Goal: Information Seeking & Learning: Check status

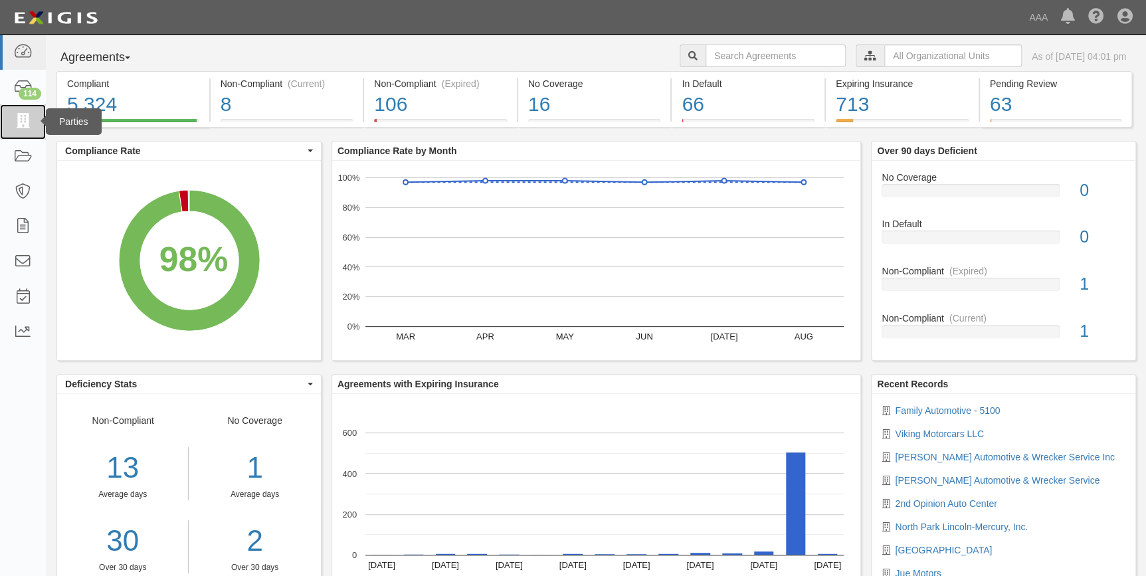
click at [20, 126] on icon at bounding box center [22, 121] width 19 height 15
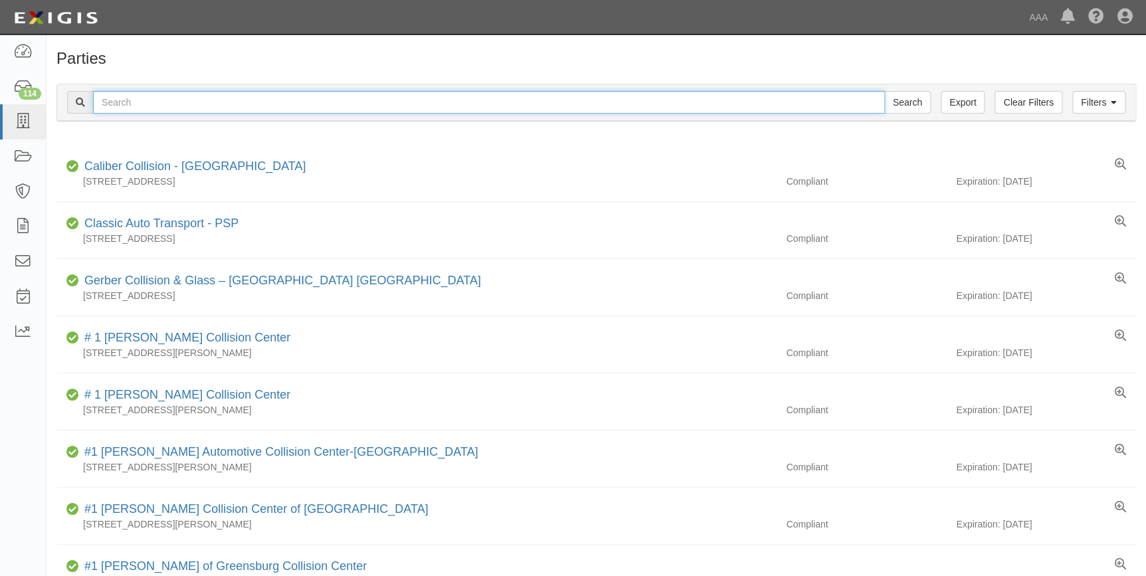
click at [194, 104] on input "text" at bounding box center [489, 102] width 792 height 23
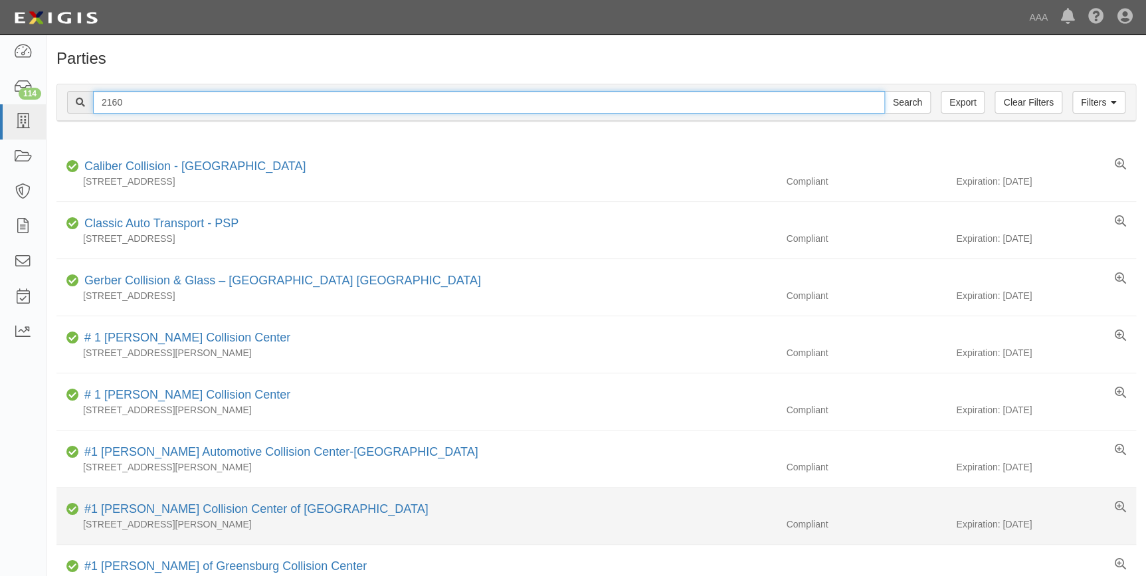
type input "2160"
click at [884, 91] on input "Search" at bounding box center [907, 102] width 47 height 23
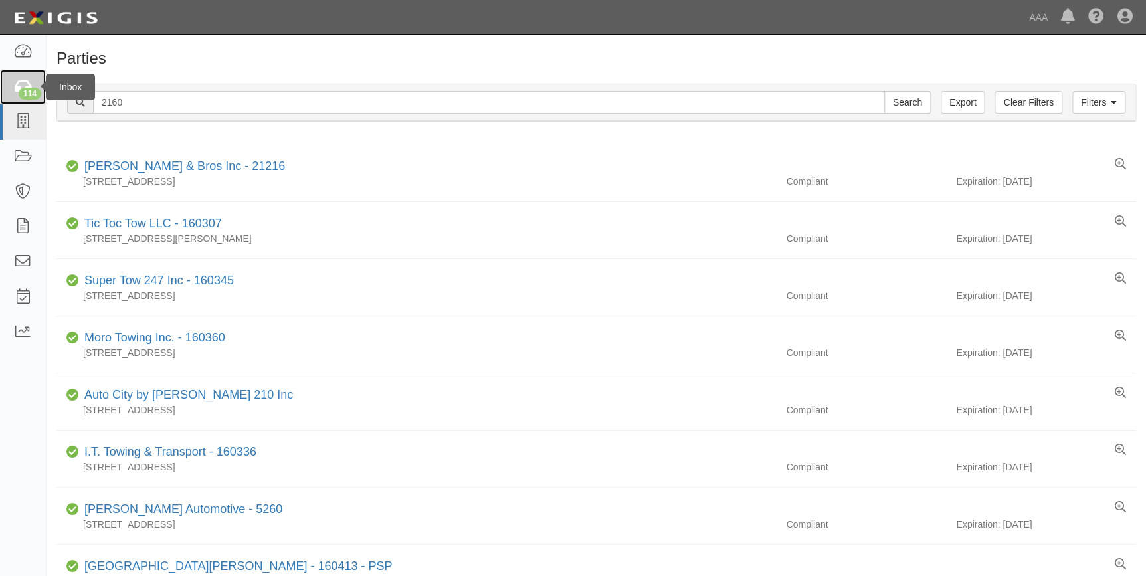
click at [28, 96] on div "114" at bounding box center [30, 94] width 23 height 12
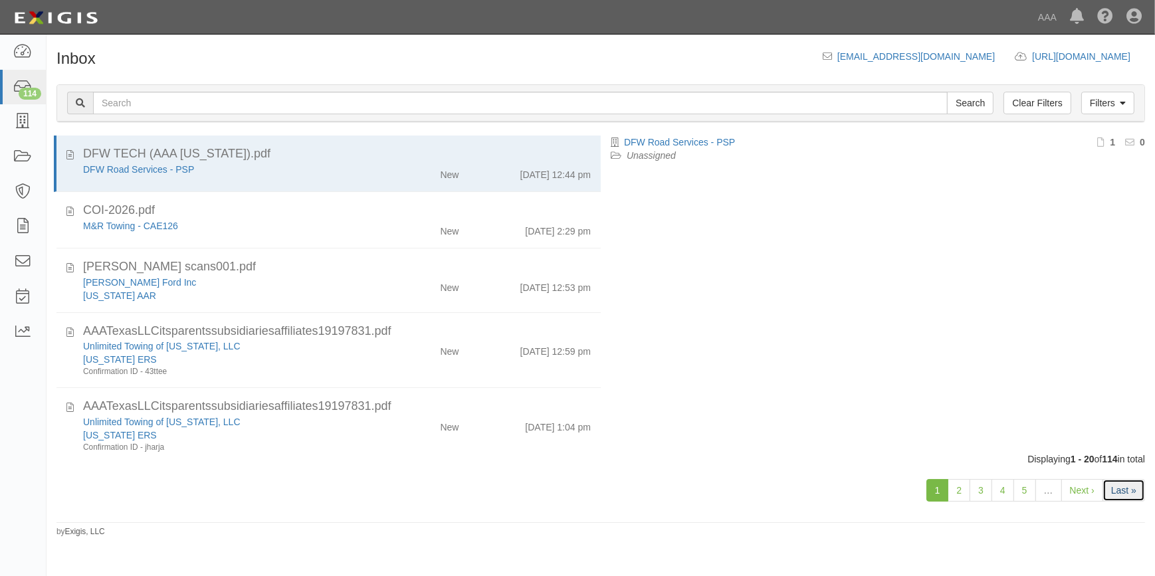
click at [1118, 482] on link "Last »" at bounding box center [1123, 490] width 43 height 23
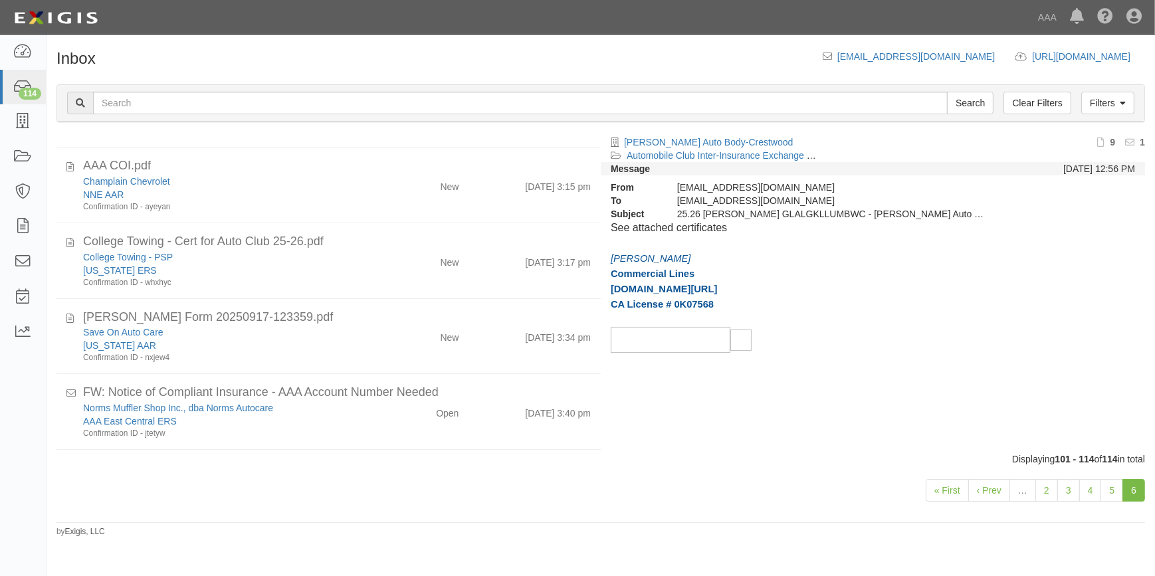
scroll to position [678, 0]
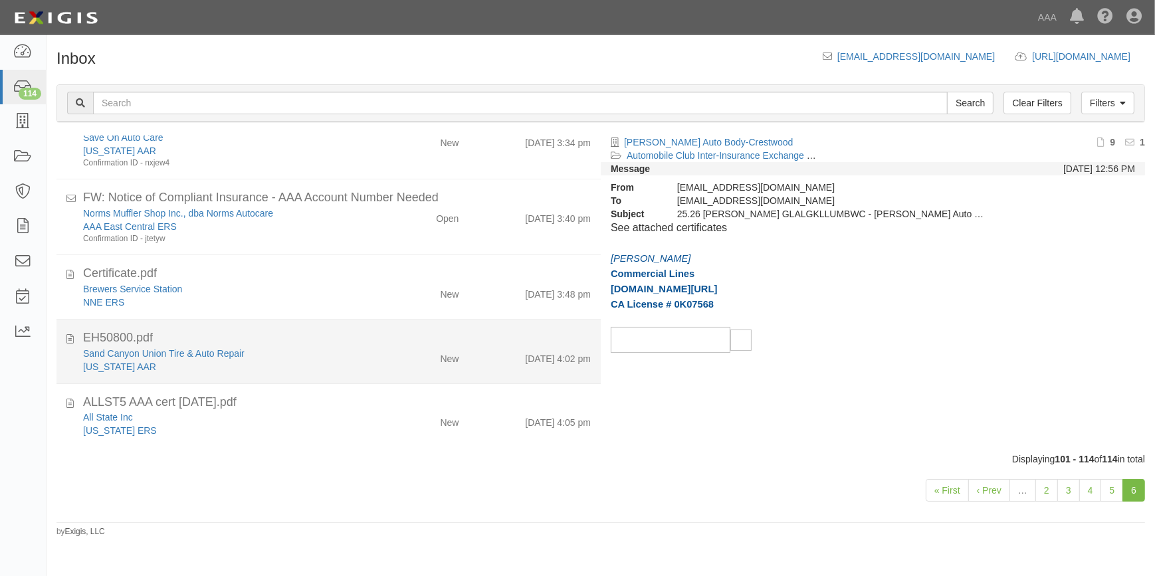
click at [272, 338] on div "EH50800.pdf" at bounding box center [337, 338] width 508 height 17
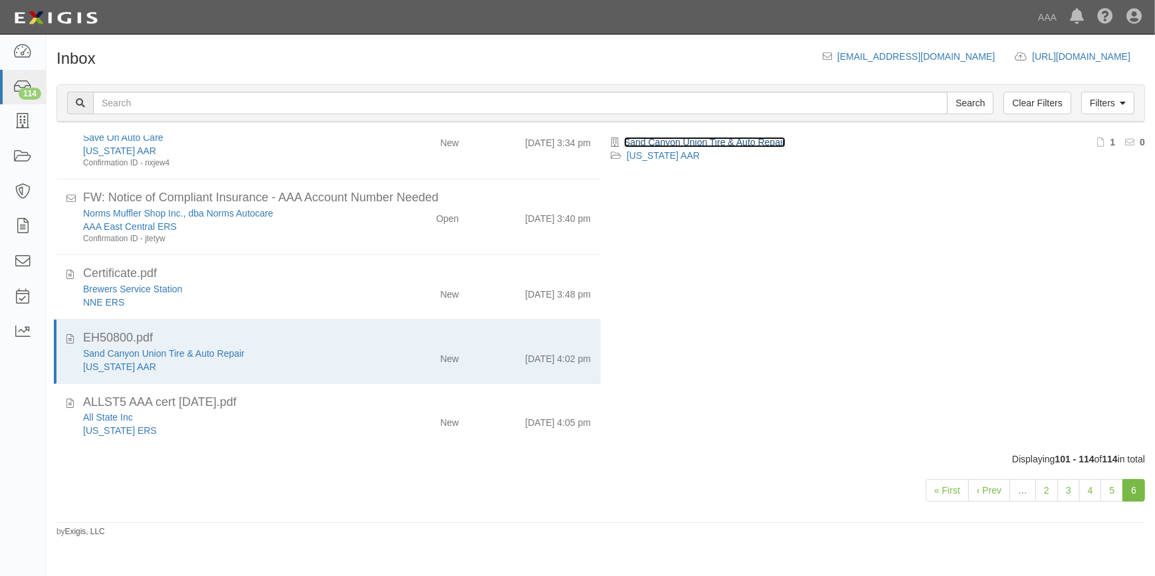
click at [684, 141] on link "Sand Canyon Union Tire & Auto Repair" at bounding box center [704, 142] width 161 height 11
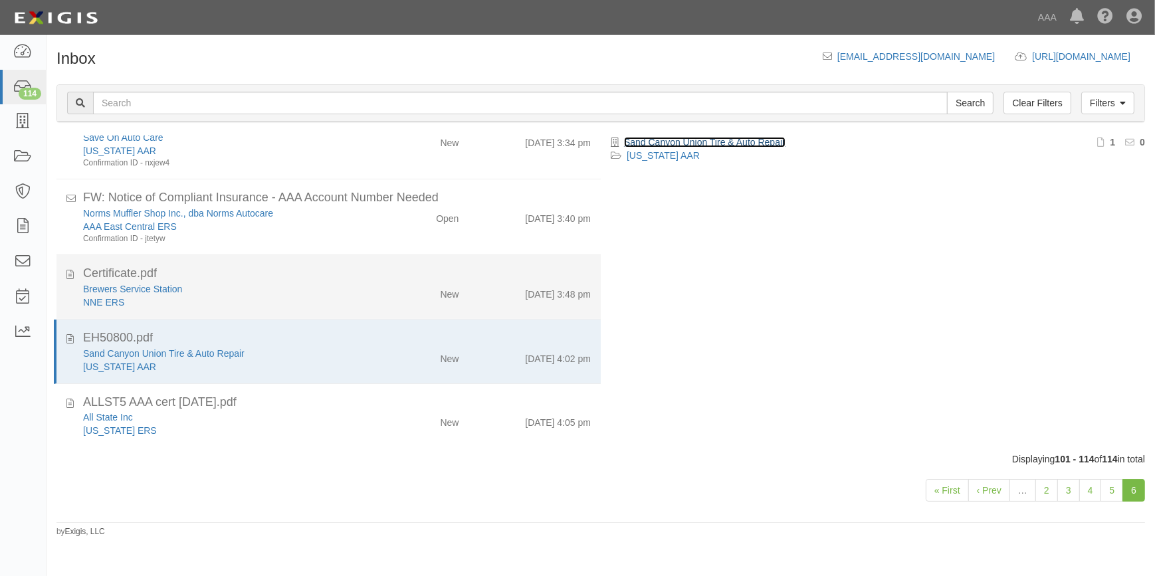
scroll to position [618, 0]
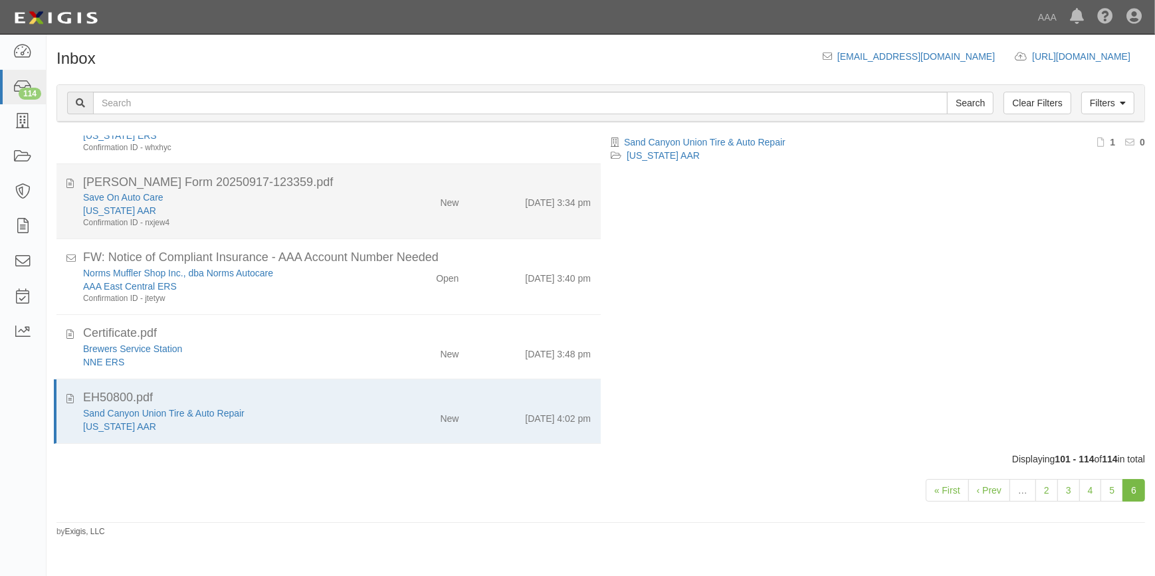
click at [194, 217] on div "Confirmation ID - nxjew4" at bounding box center [227, 222] width 288 height 11
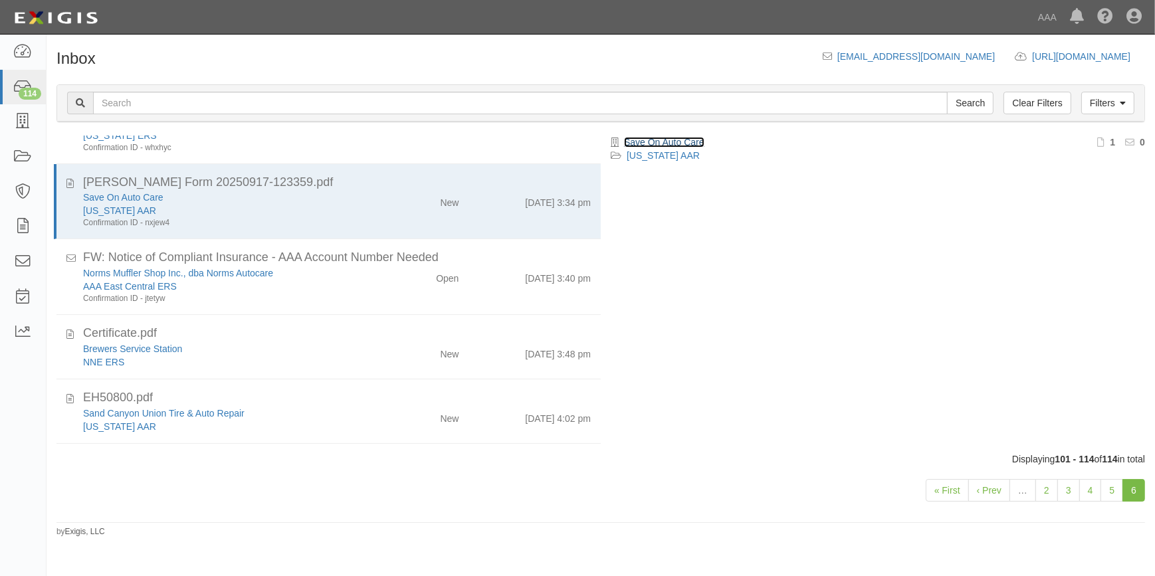
click at [692, 141] on link "Save On Auto Care" at bounding box center [664, 142] width 80 height 11
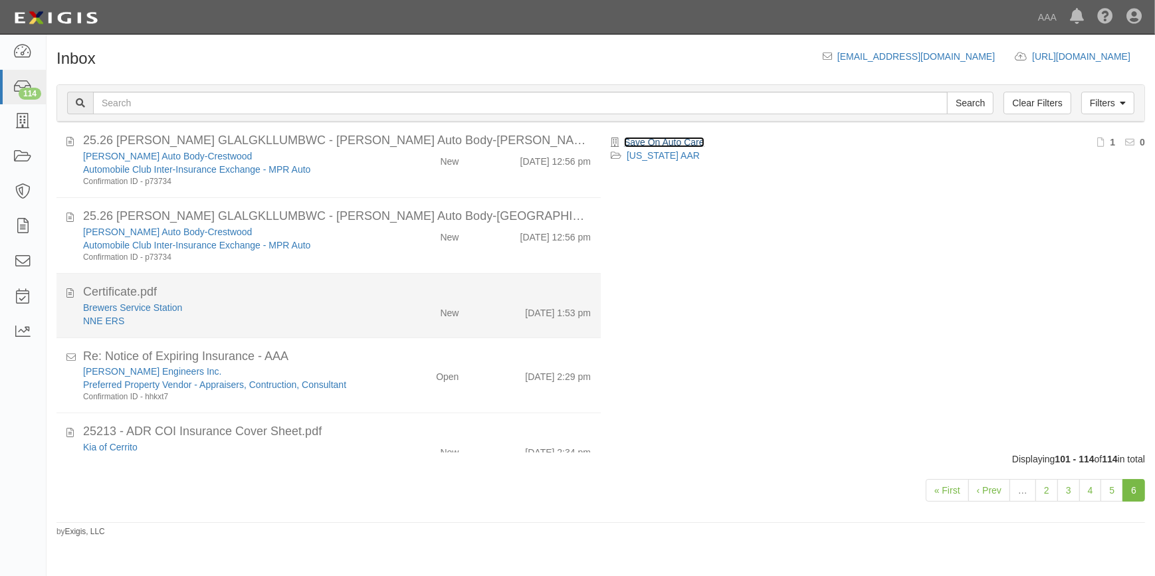
scroll to position [0, 0]
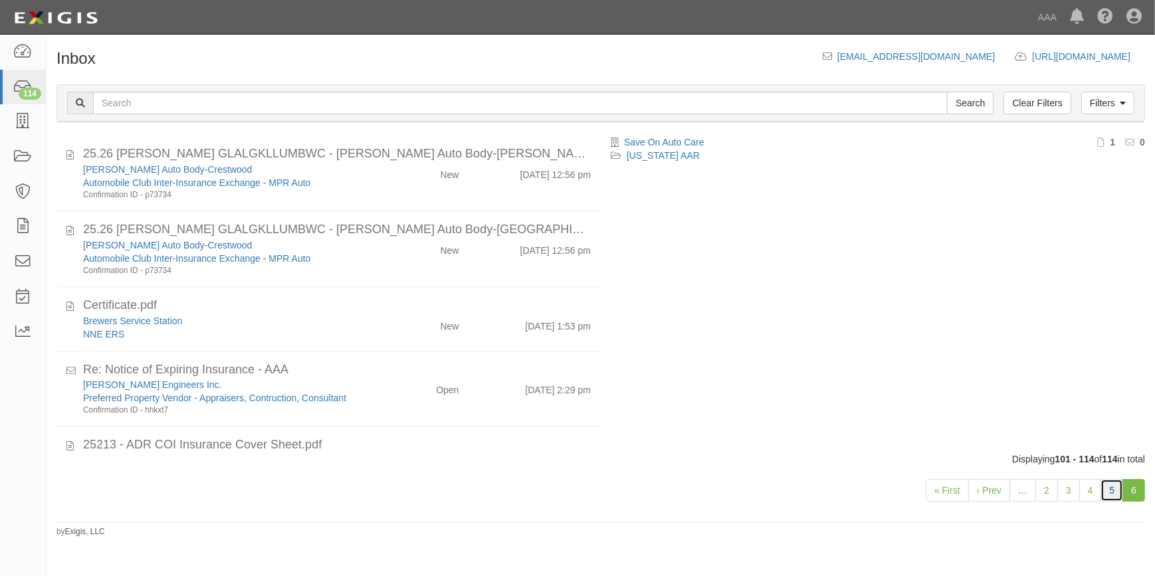
click at [1119, 495] on link "5" at bounding box center [1111, 490] width 23 height 23
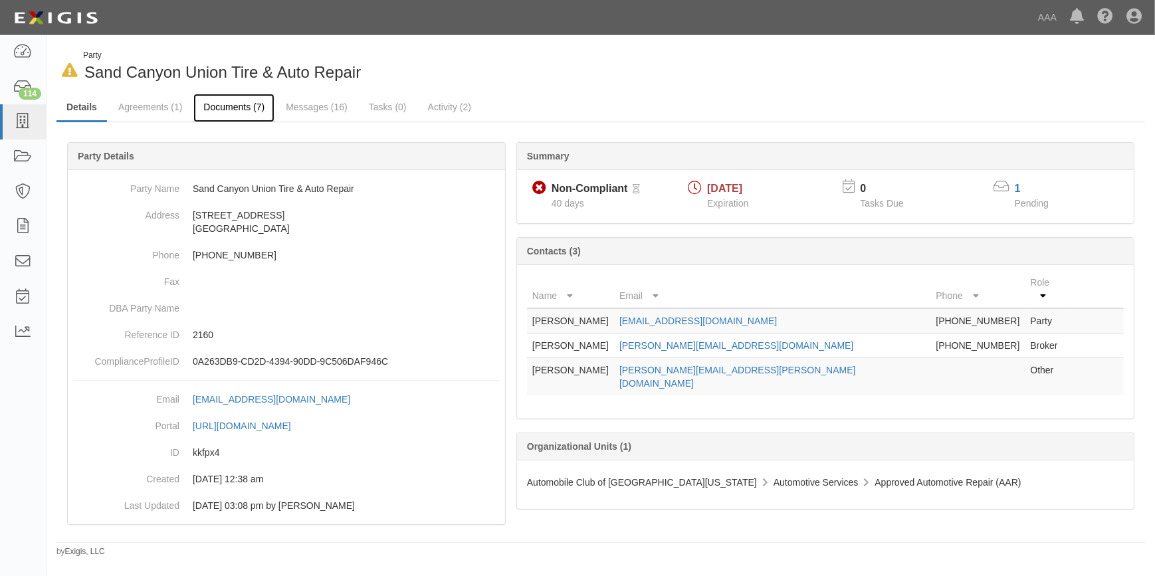
click at [233, 106] on link "Documents (7)" at bounding box center [233, 108] width 81 height 29
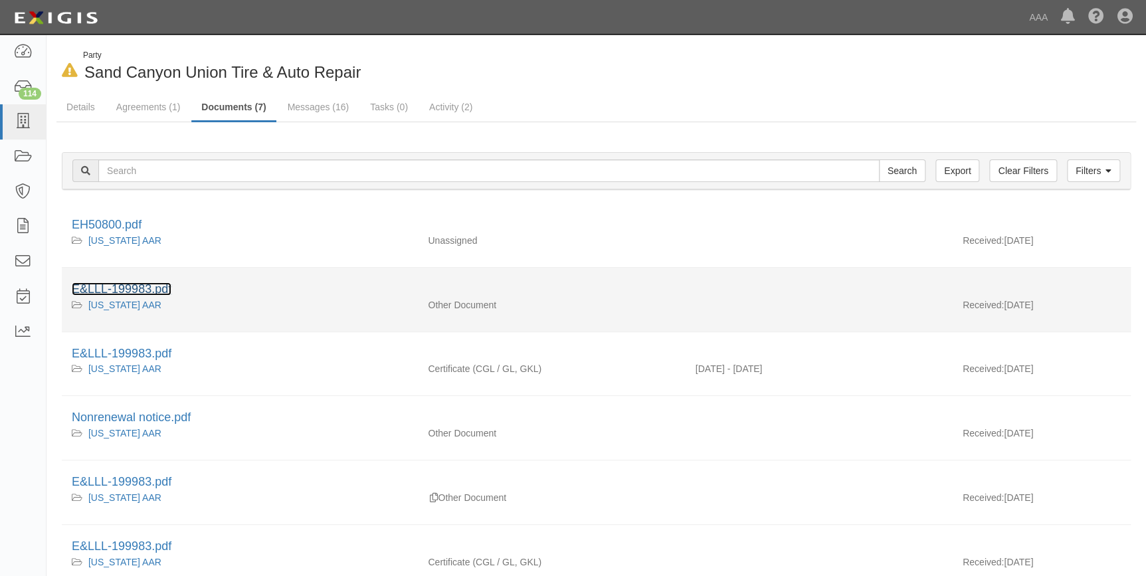
click at [129, 286] on link "E&LLL-199983.pdf" at bounding box center [122, 288] width 100 height 13
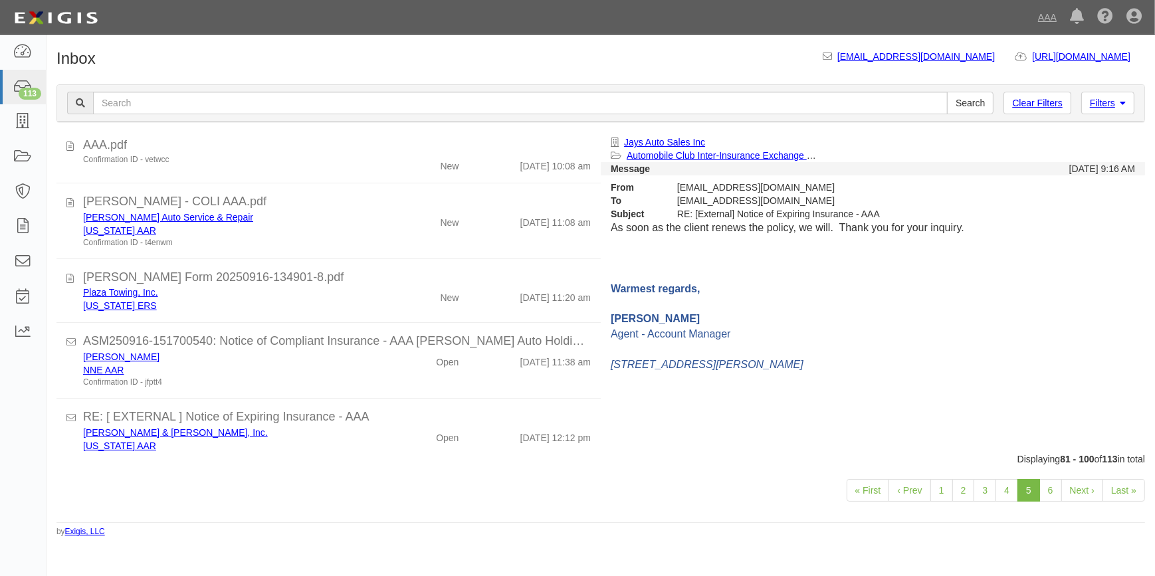
scroll to position [293, 0]
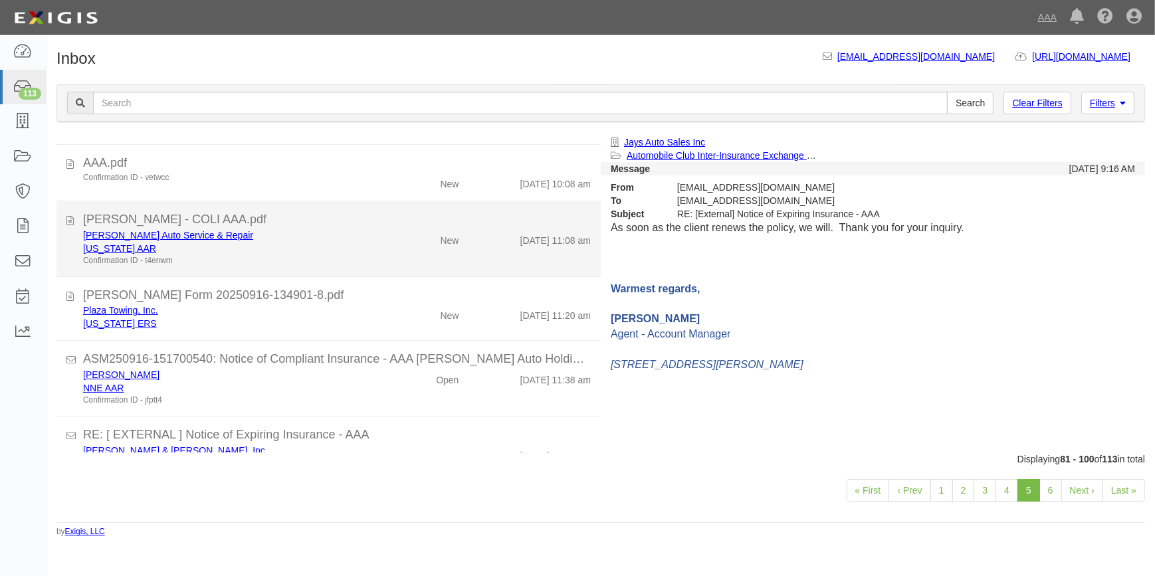
click at [233, 229] on div "[PERSON_NAME] Auto Service & Repair" at bounding box center [227, 235] width 288 height 13
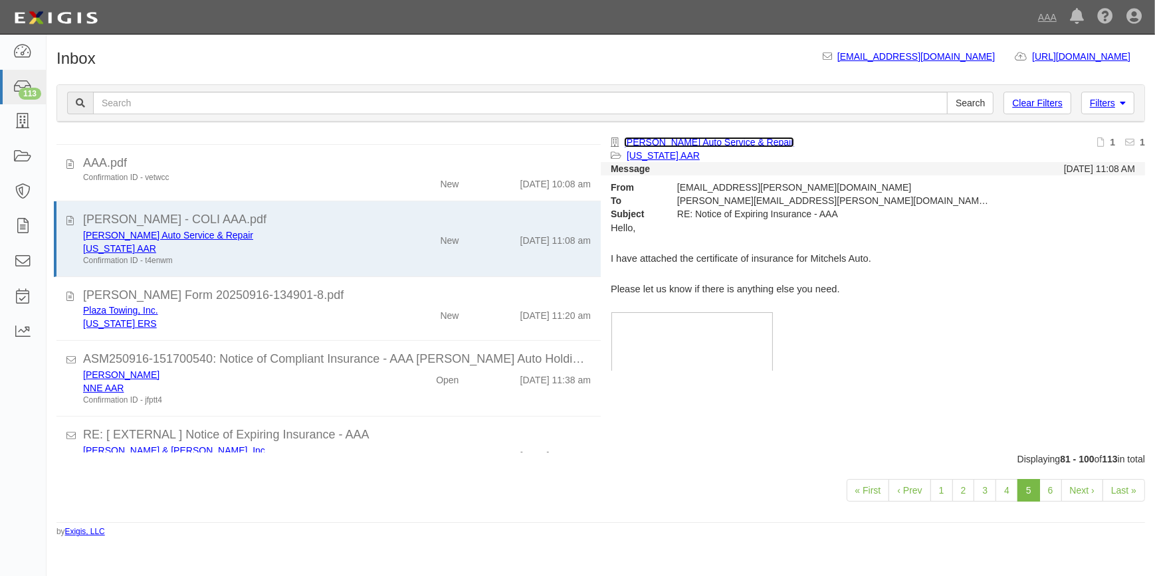
click at [702, 144] on link "[PERSON_NAME] Auto Service & Repair" at bounding box center [709, 142] width 170 height 11
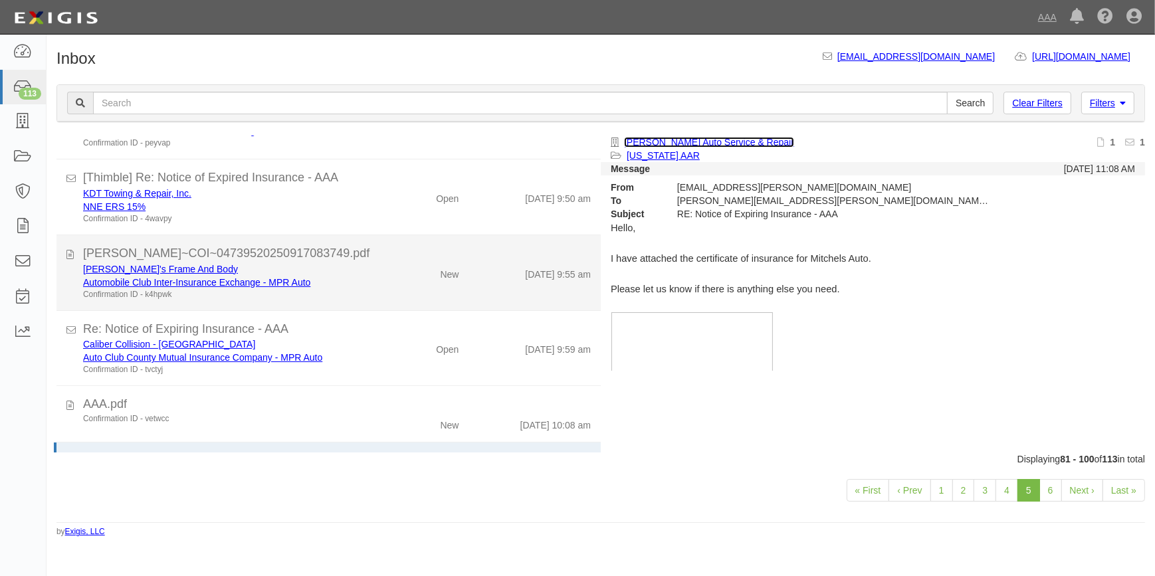
scroll to position [0, 0]
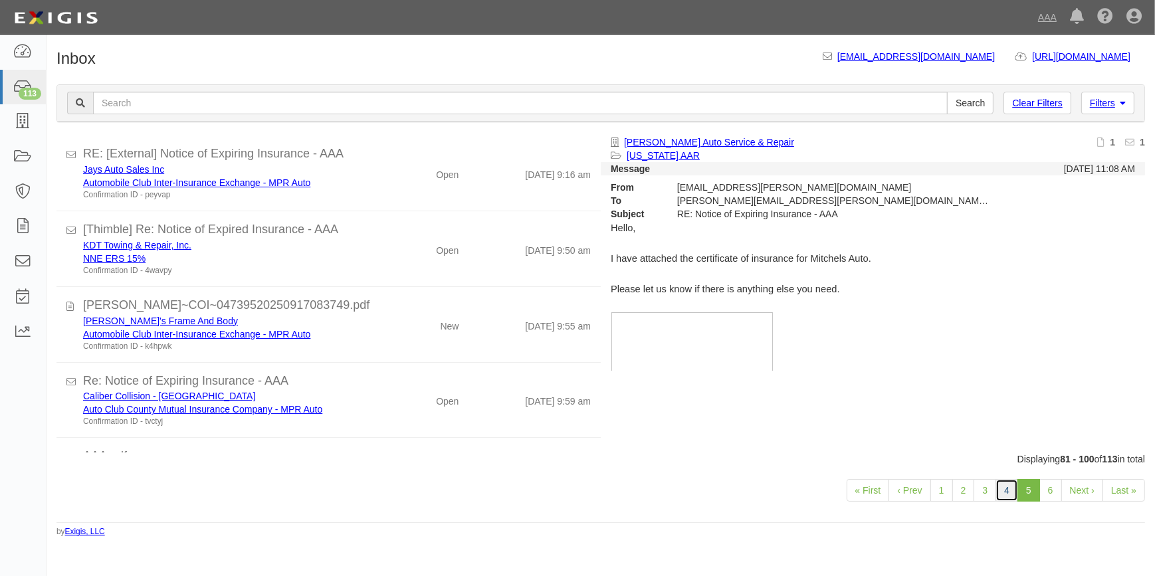
click at [1004, 489] on link "4" at bounding box center [1006, 490] width 23 height 23
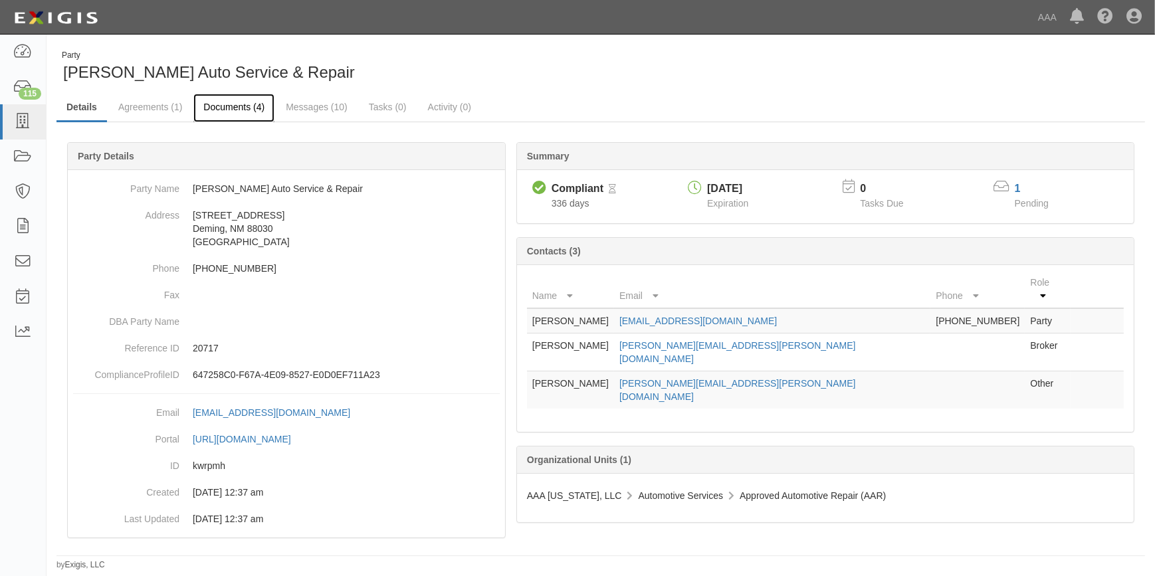
click at [240, 106] on link "Documents (4)" at bounding box center [233, 108] width 81 height 29
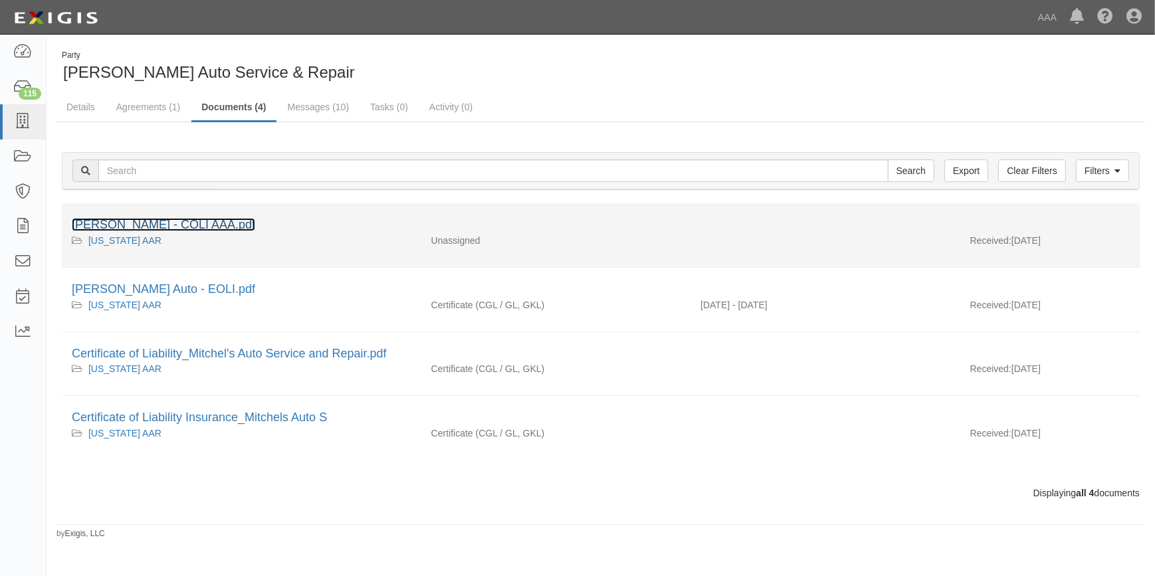
click at [169, 223] on link "[PERSON_NAME] - COLI AAA.pdf" at bounding box center [163, 224] width 183 height 13
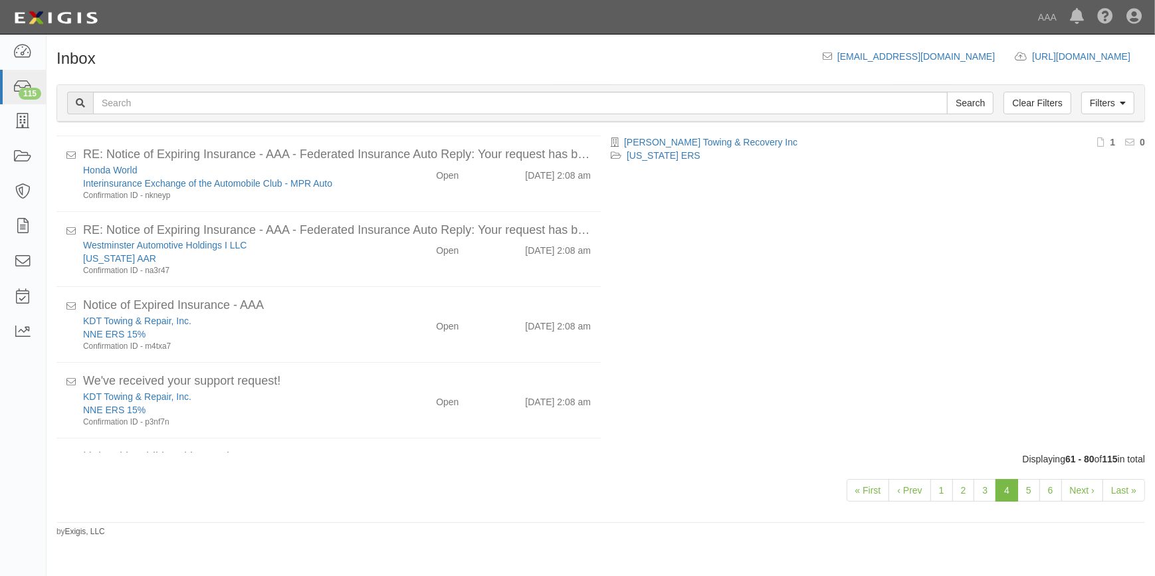
scroll to position [863, 0]
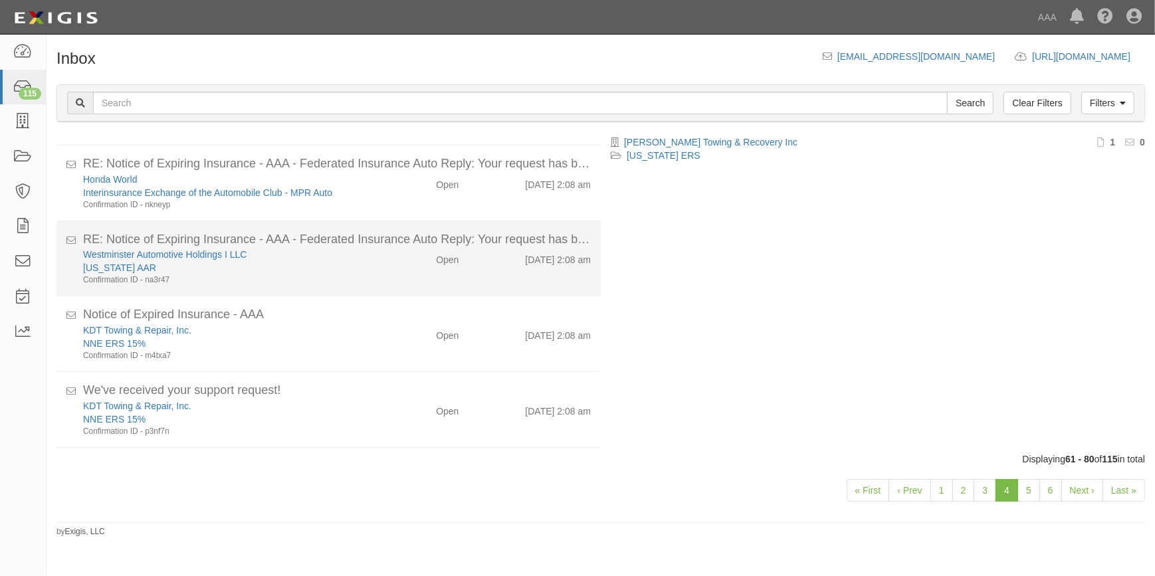
click at [358, 254] on div "Westminster Automotive Holdings I LLC" at bounding box center [227, 254] width 288 height 13
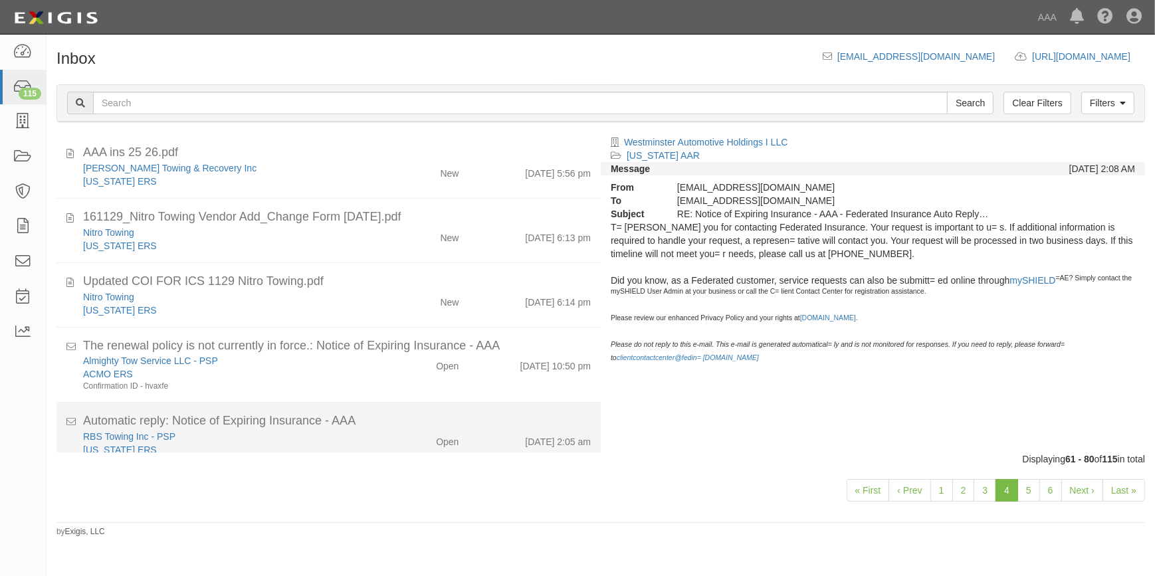
scroll to position [0, 0]
